Goal: Transaction & Acquisition: Purchase product/service

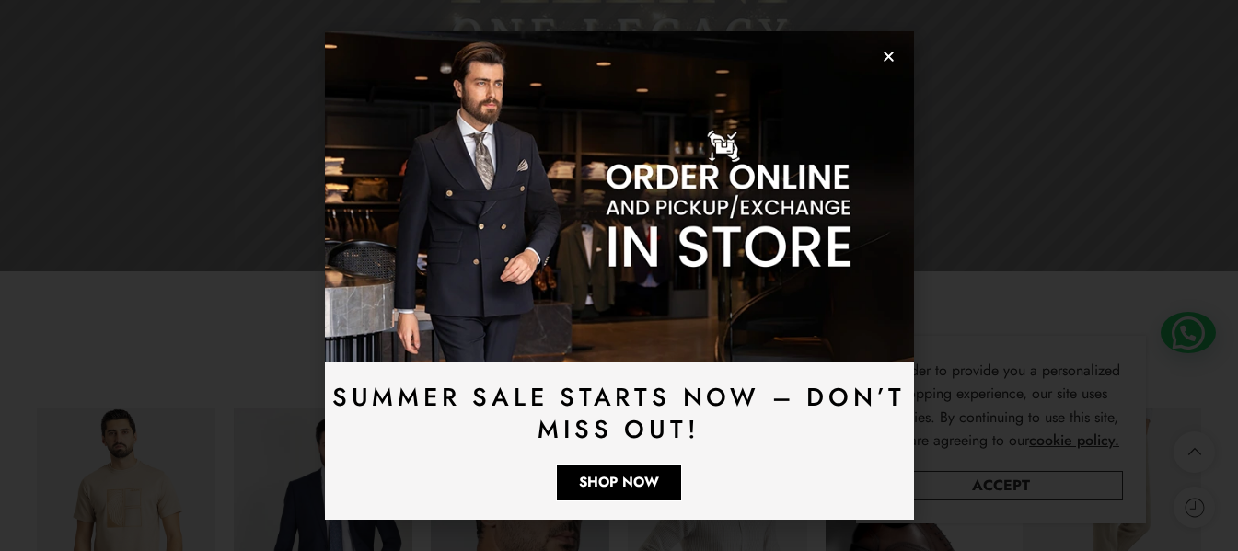
click at [896, 60] on img at bounding box center [619, 196] width 589 height 331
click at [887, 60] on icon "Close" at bounding box center [889, 57] width 14 height 14
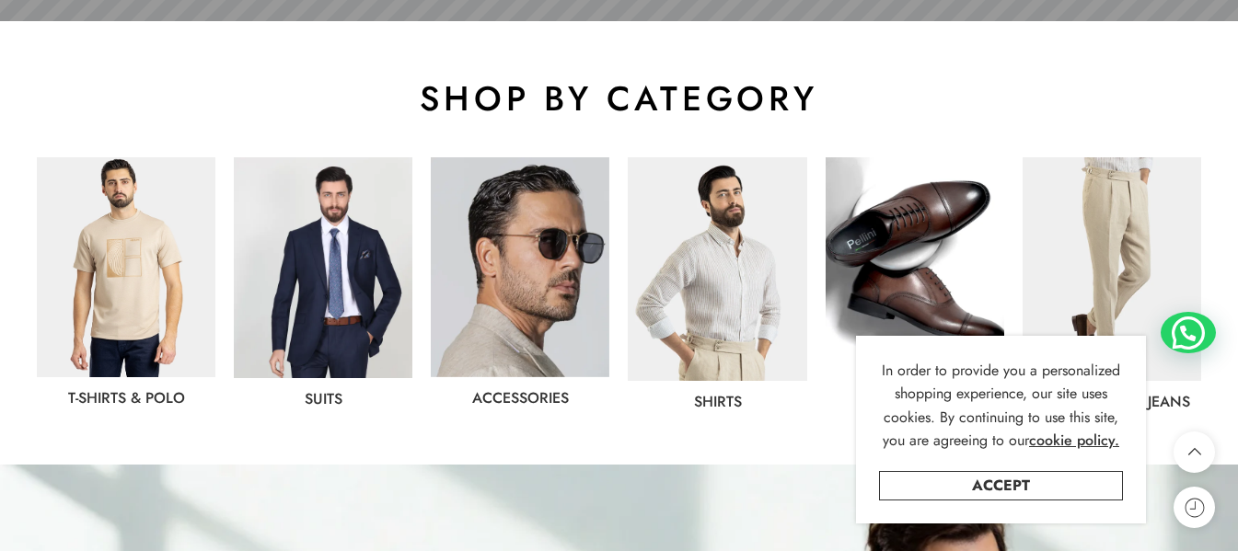
scroll to position [1104, 0]
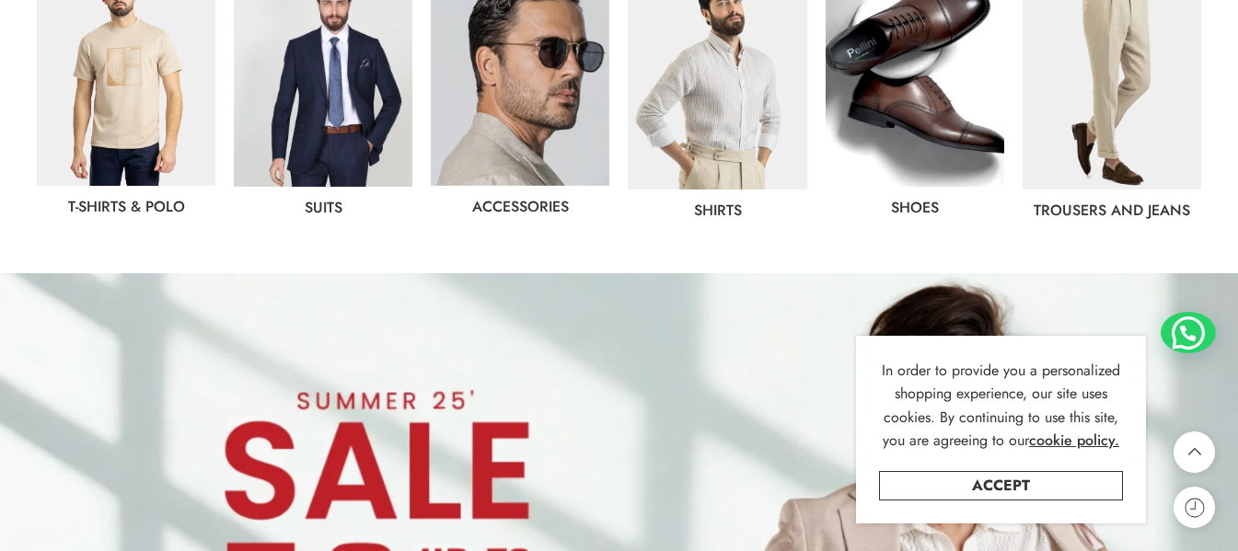
click at [741, 95] on img at bounding box center [717, 78] width 179 height 224
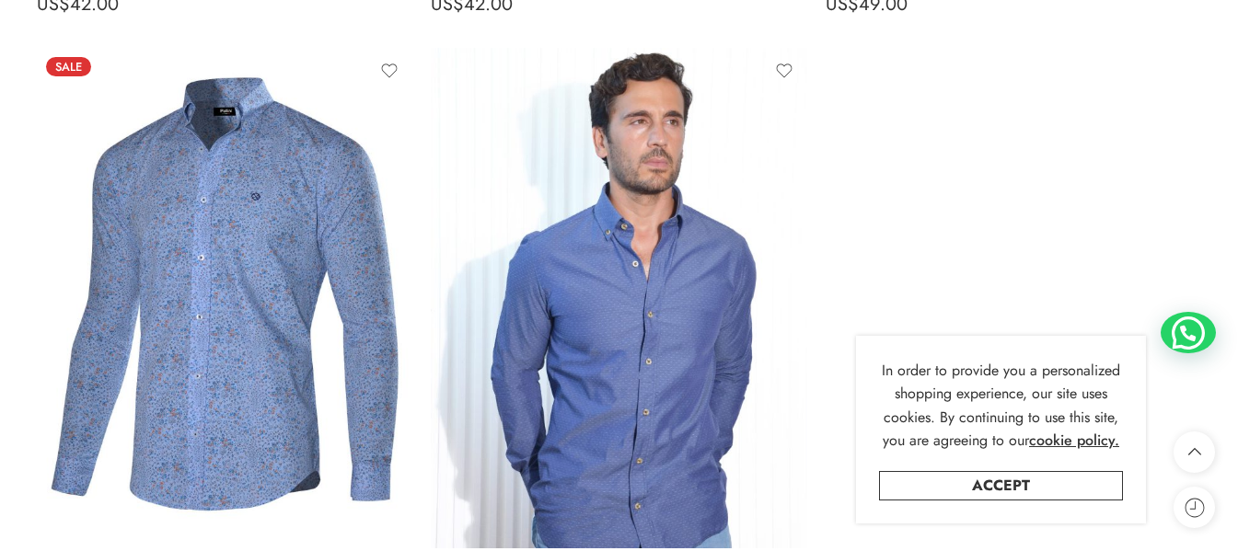
scroll to position [5946, 0]
